Goal: Information Seeking & Learning: Understand process/instructions

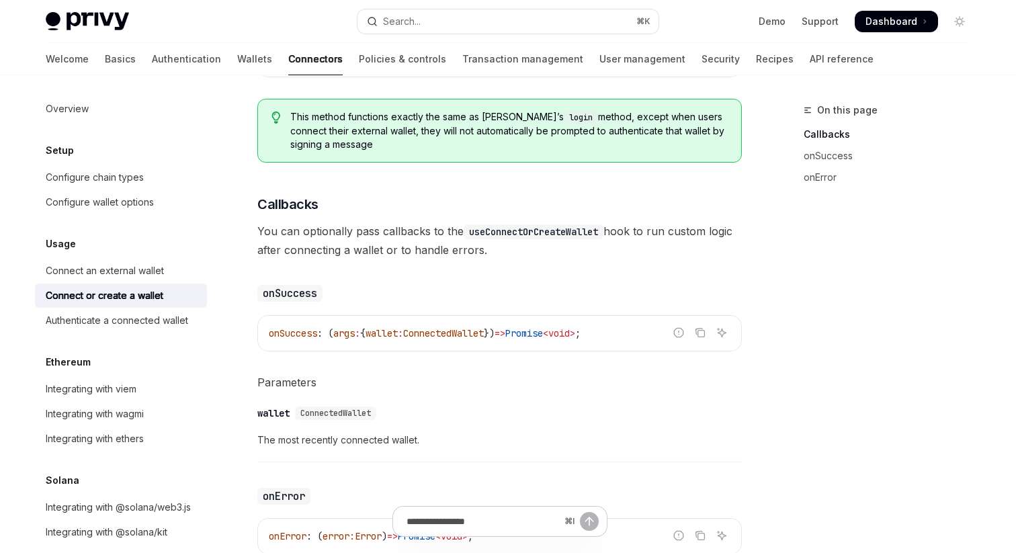
scroll to position [953, 0]
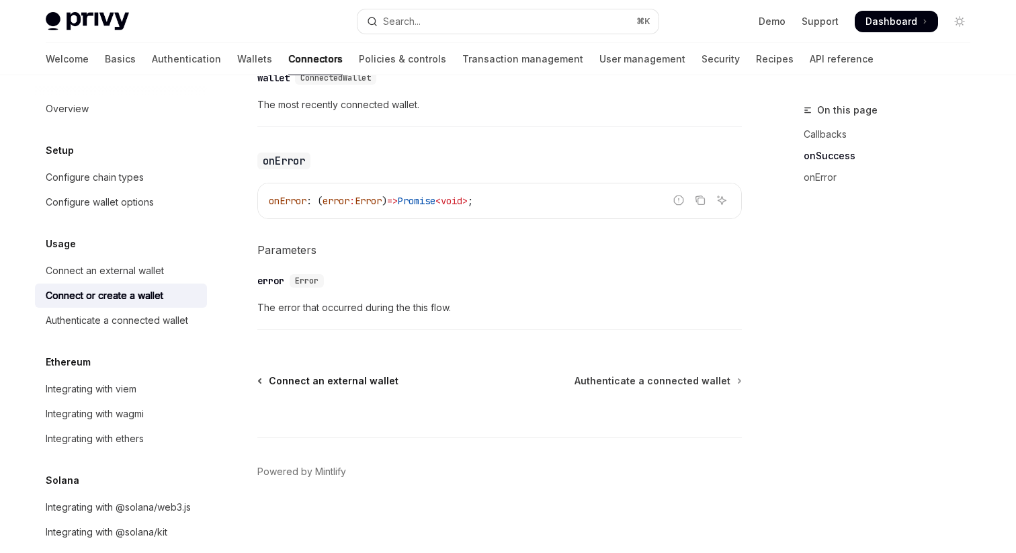
click at [317, 381] on span "Connect an external wallet" at bounding box center [334, 380] width 130 height 13
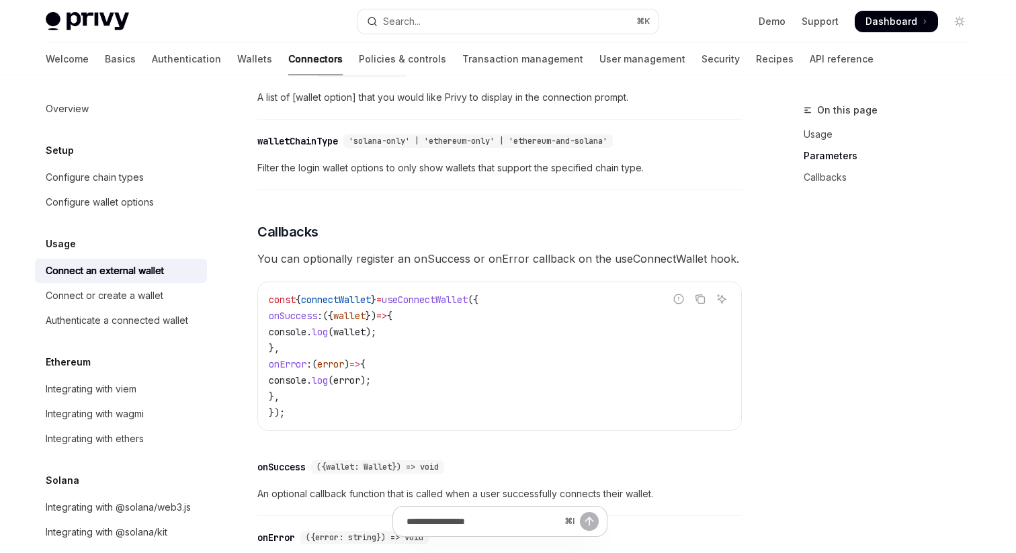
scroll to position [925, 0]
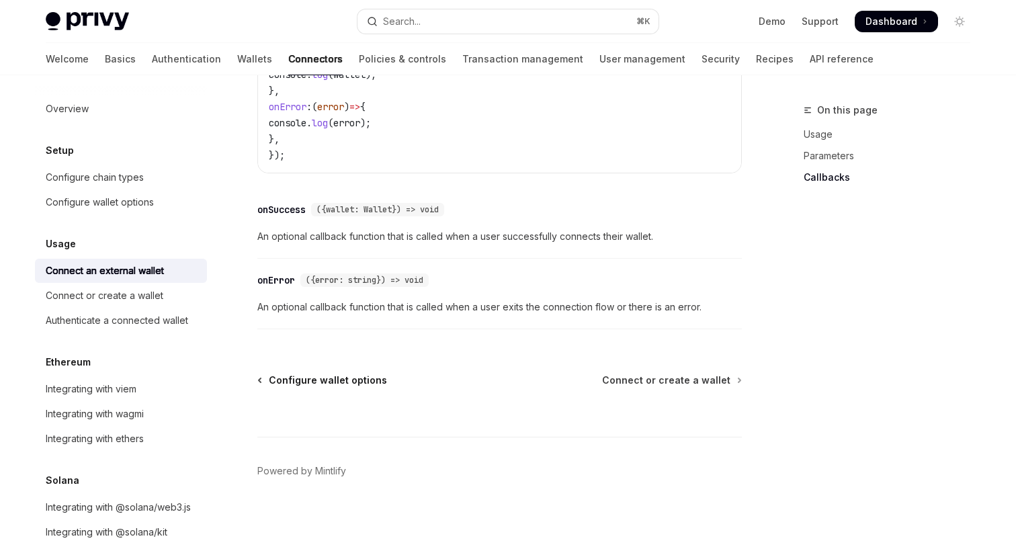
click at [302, 381] on span "Configure wallet options" at bounding box center [328, 380] width 118 height 13
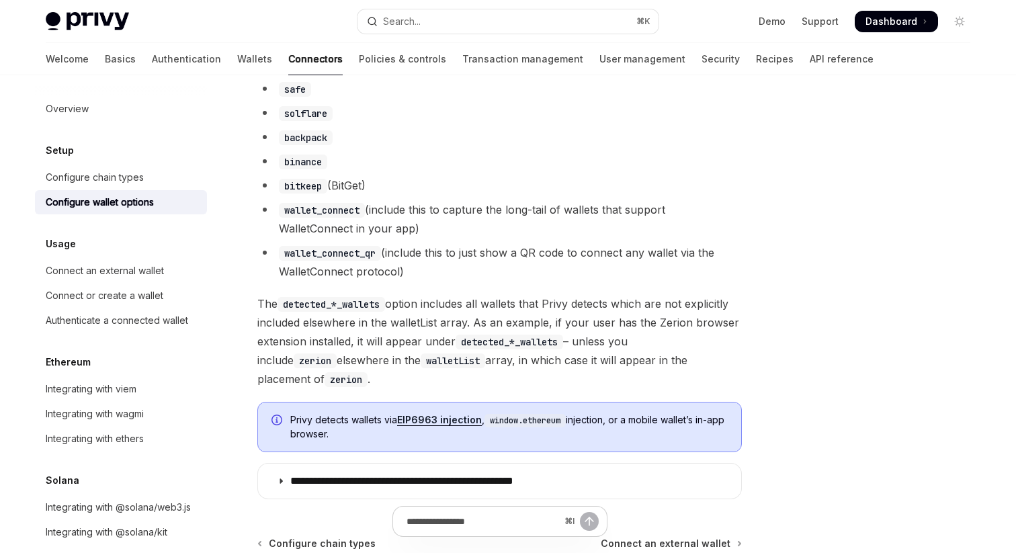
scroll to position [1289, 0]
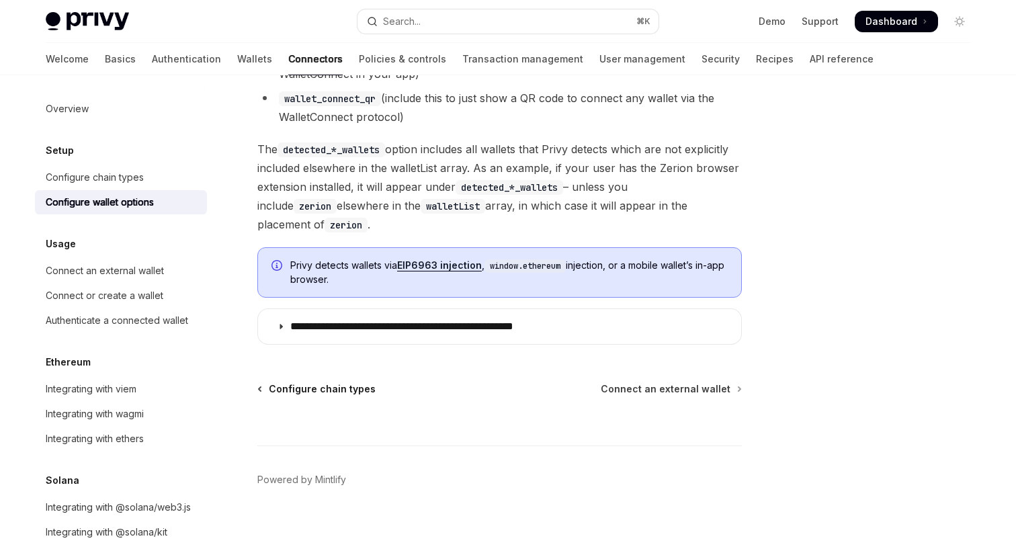
click at [302, 382] on span "Configure chain types" at bounding box center [322, 388] width 107 height 13
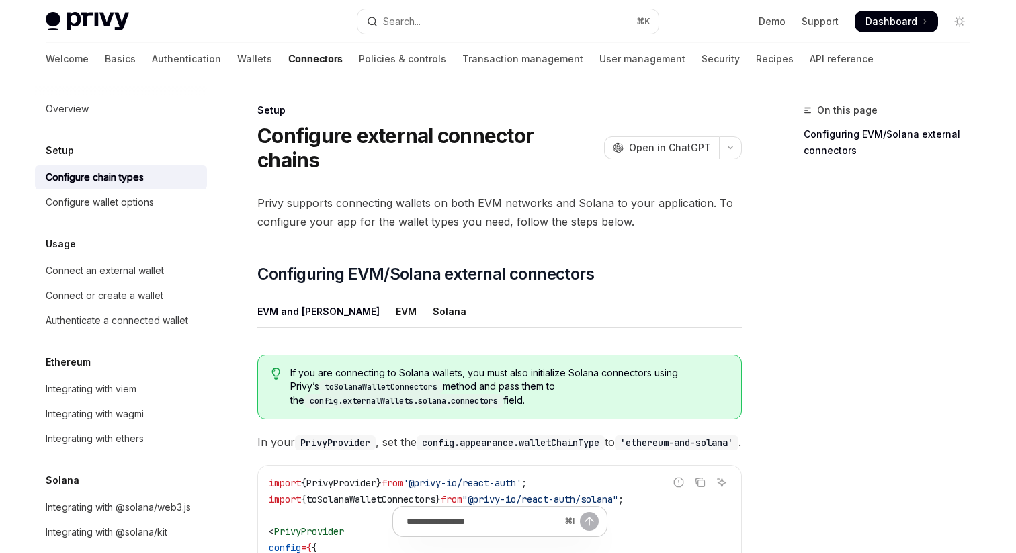
scroll to position [342, 0]
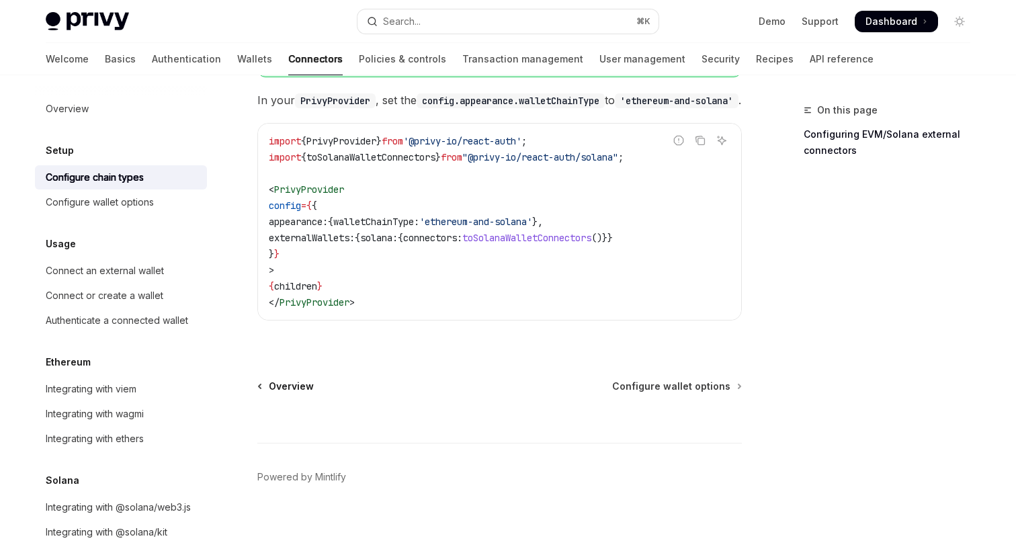
click at [308, 380] on span "Overview" at bounding box center [291, 386] width 45 height 13
type textarea "*"
